Goal: Use online tool/utility: Utilize a website feature to perform a specific function

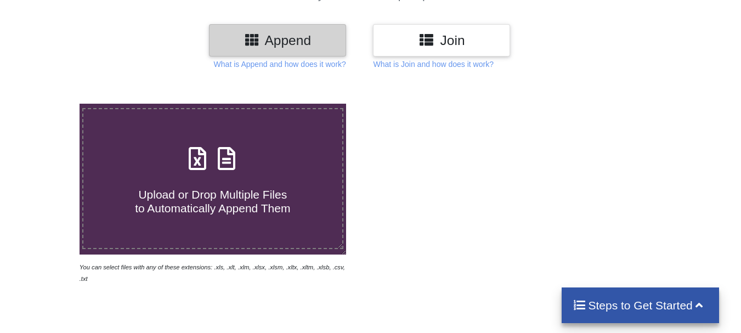
scroll to position [164, 0]
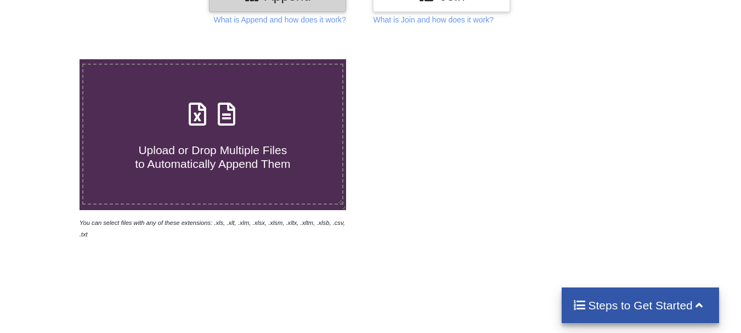
click at [207, 133] on h4 "Upload or Drop Multiple Files to Automatically Append Them" at bounding box center [212, 150] width 259 height 42
click at [49, 59] on input "Upload or Drop Multiple Files to Automatically Append Them" at bounding box center [49, 59] width 0 height 0
type input "C:\fakepath\april pur.xlsx"
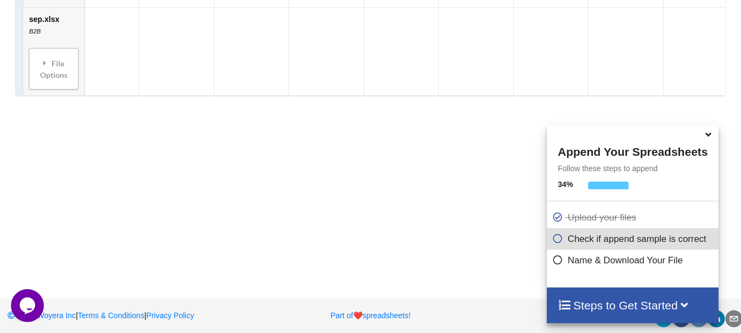
scroll to position [1341, 0]
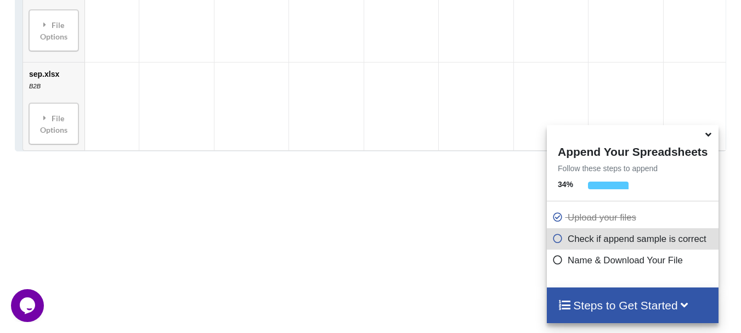
click at [710, 135] on icon at bounding box center [708, 133] width 12 height 10
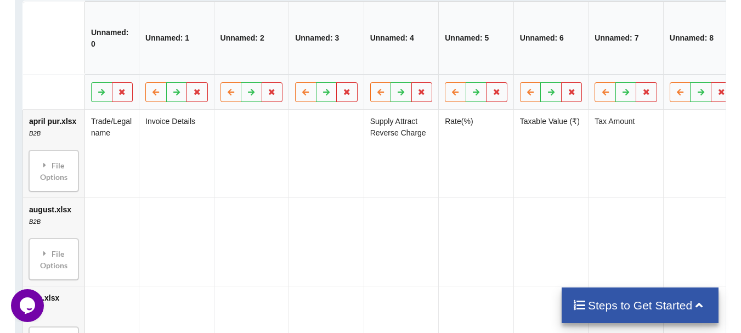
scroll to position [574, 0]
click at [608, 307] on h4 "Steps to Get Started" at bounding box center [639, 305] width 135 height 14
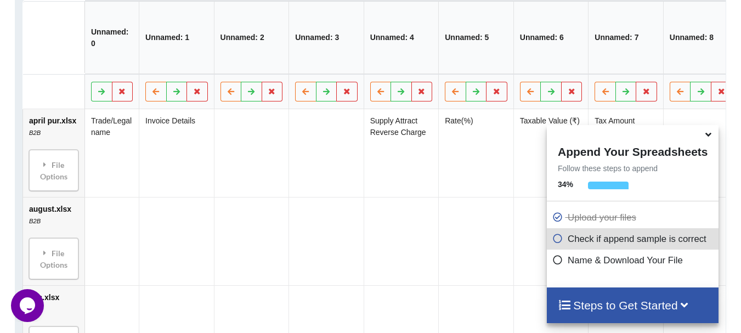
click at [577, 265] on p "Name & Download Your File" at bounding box center [633, 260] width 163 height 14
click at [553, 258] on icon at bounding box center [557, 257] width 11 height 9
click at [556, 263] on icon at bounding box center [557, 257] width 11 height 9
click at [553, 262] on icon at bounding box center [557, 257] width 11 height 9
click at [627, 309] on h4 "Steps to Get Started" at bounding box center [633, 305] width 150 height 14
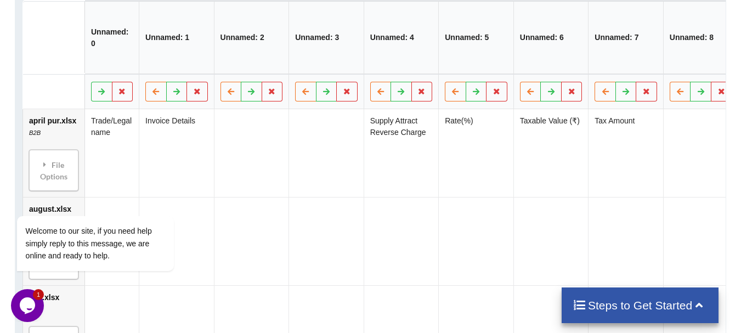
click at [627, 309] on h4 "Steps to Get Started" at bounding box center [639, 305] width 135 height 14
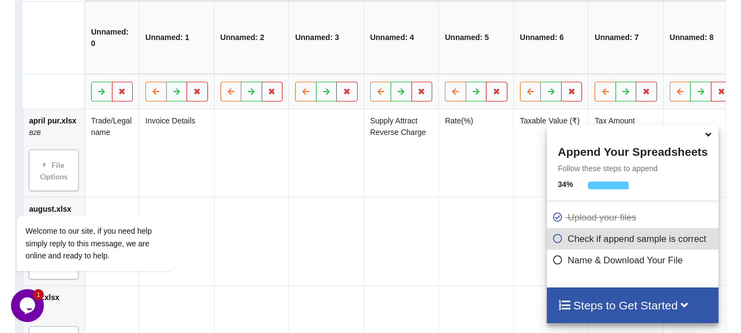
click at [622, 309] on h4 "Steps to Get Started" at bounding box center [633, 305] width 150 height 14
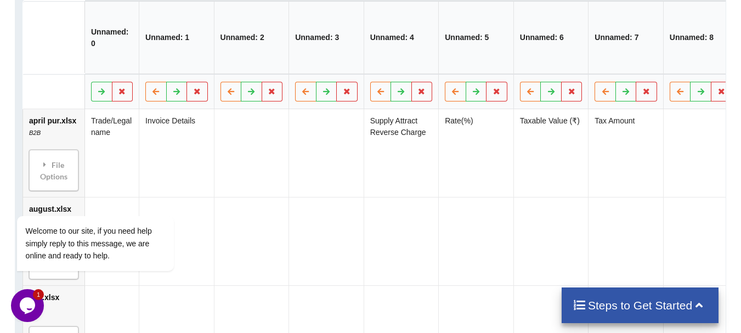
click at [616, 307] on h4 "Steps to Get Started" at bounding box center [639, 305] width 135 height 14
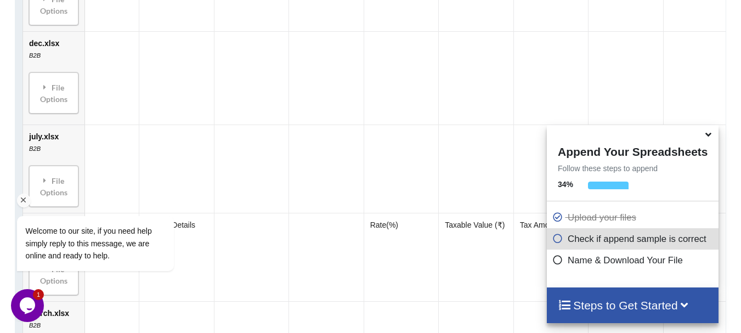
scroll to position [1012, 0]
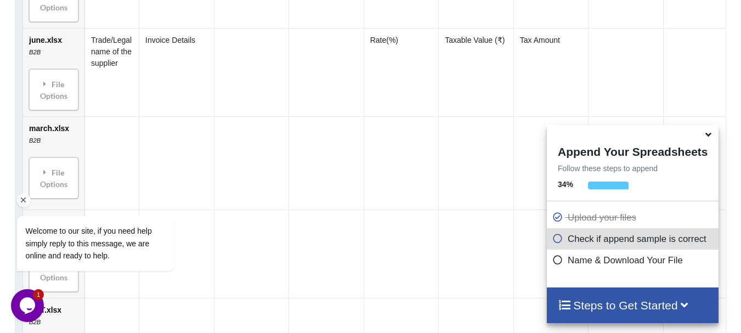
drag, startPoint x: 62, startPoint y: 173, endPoint x: 87, endPoint y: 167, distance: 25.9
click at [87, 167] on div "Welcome to our site, if you need help simply reply to this message, we are onli…" at bounding box center [109, 198] width 197 height 167
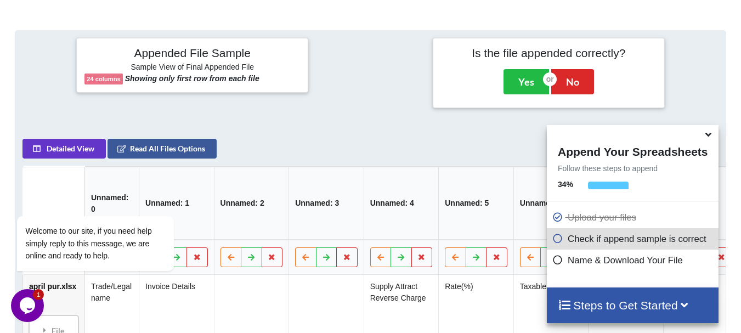
scroll to position [409, 0]
